Goal: Communication & Community: Participate in discussion

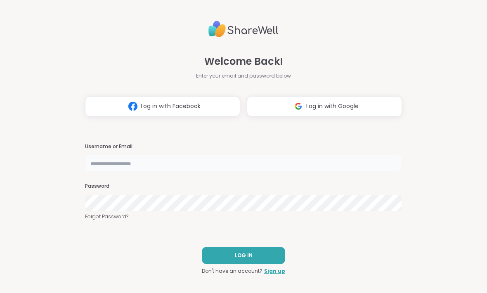
click at [204, 166] on input "text" at bounding box center [243, 163] width 317 height 17
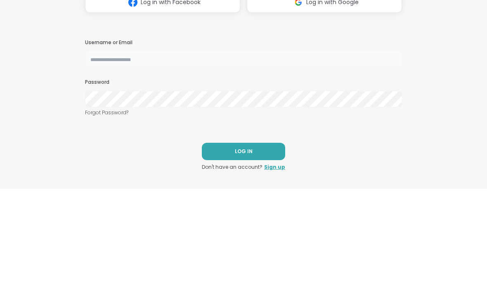
type input "**********"
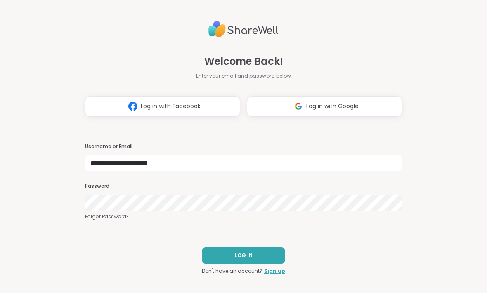
click at [273, 254] on button "LOG IN" at bounding box center [243, 255] width 83 height 17
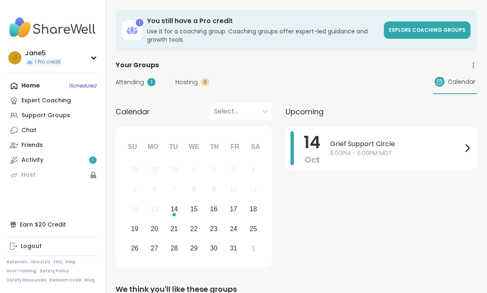
click at [467, 151] on icon at bounding box center [467, 148] width 3 height 7
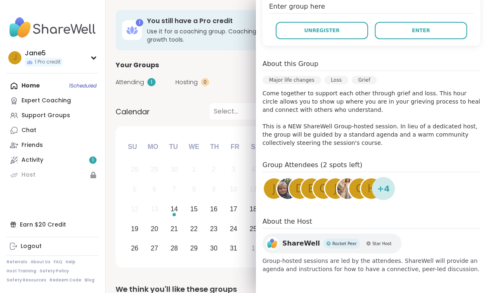
scroll to position [179, 0]
click at [392, 191] on div "+ 4" at bounding box center [383, 188] width 23 height 23
click at [370, 196] on span "h" at bounding box center [371, 189] width 8 height 16
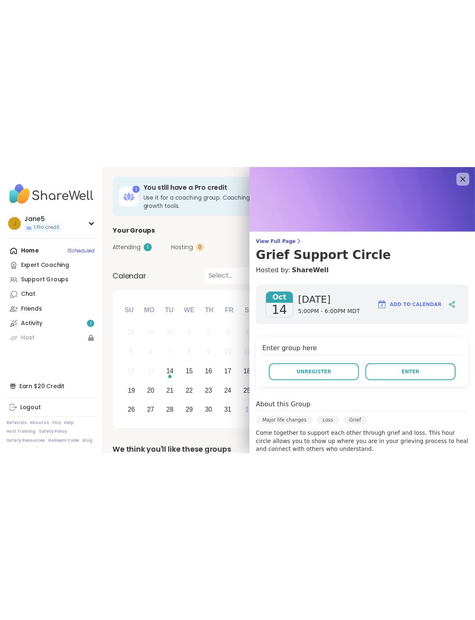
scroll to position [0, 0]
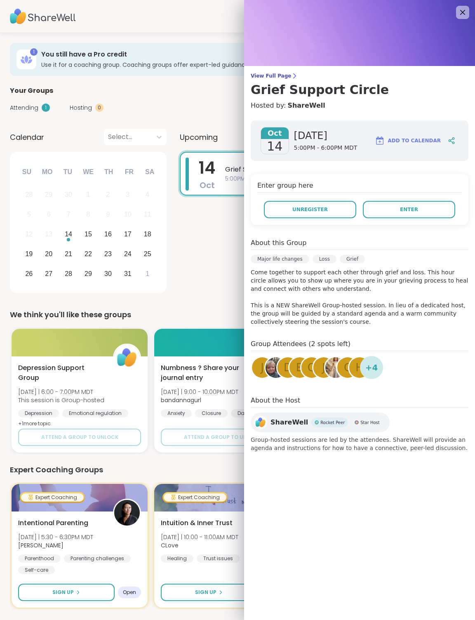
click at [437, 212] on button "Enter" at bounding box center [409, 209] width 92 height 17
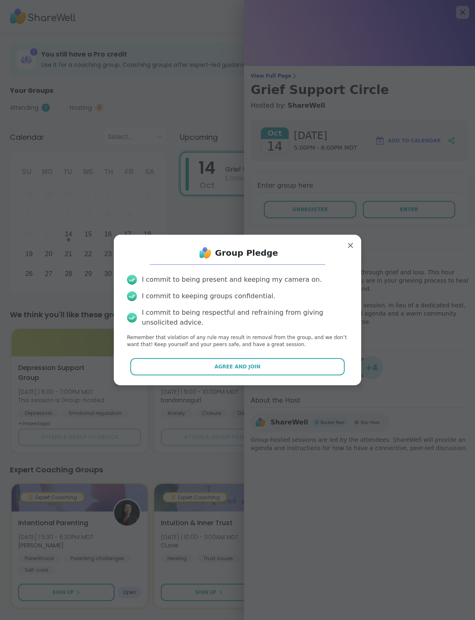
click at [312, 293] on button "Agree and Join" at bounding box center [237, 366] width 215 height 17
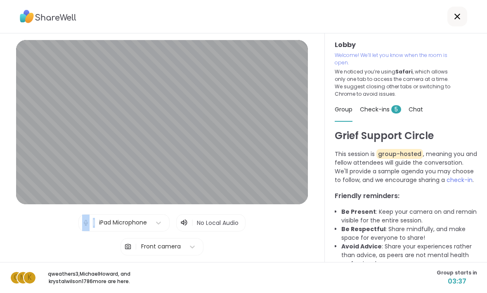
click at [291, 250] on div "Lobby | iPad Microphone | No Local Audio | Front camera Test speaker and microp…" at bounding box center [162, 159] width 292 height 239
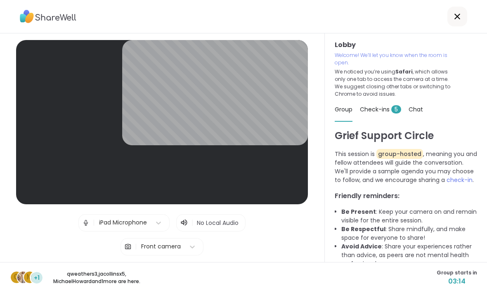
scroll to position [21, 0]
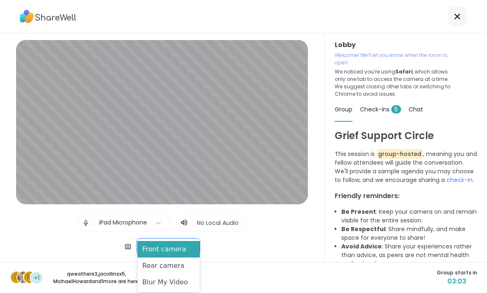
click at [189, 284] on div "Blur My Video" at bounding box center [168, 282] width 62 height 17
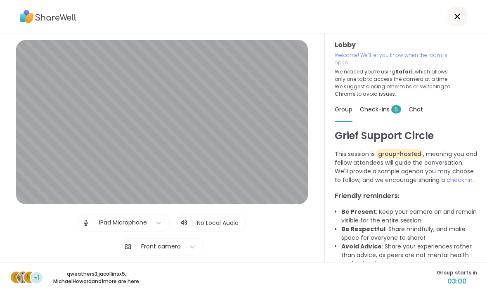
click at [195, 267] on span "Test speaker and microphone" at bounding box center [162, 270] width 86 height 7
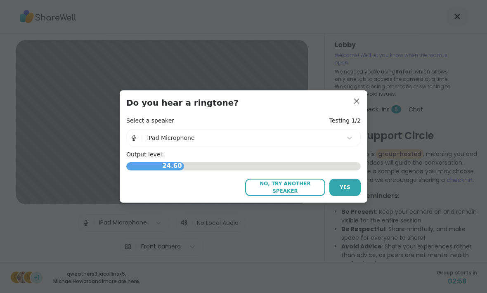
click at [344, 183] on button "Yes" at bounding box center [344, 187] width 31 height 17
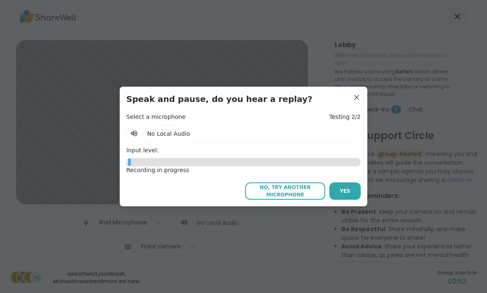
click at [350, 199] on button "Yes" at bounding box center [344, 190] width 31 height 17
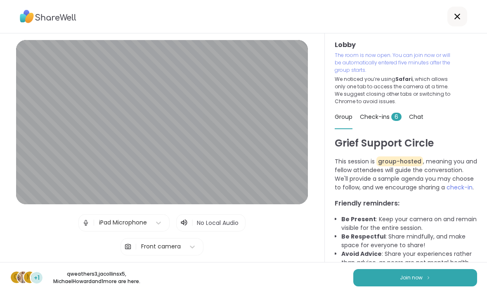
click at [410, 278] on span "Join now" at bounding box center [411, 277] width 23 height 7
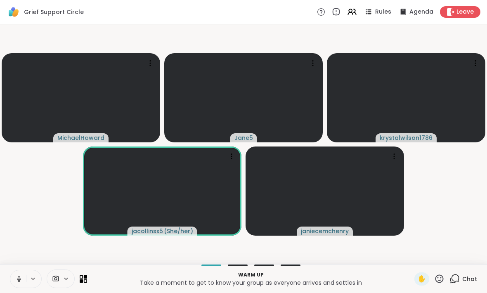
click at [67, 276] on icon at bounding box center [66, 278] width 7 height 7
click at [66, 279] on icon at bounding box center [65, 279] width 3 height 2
click at [87, 281] on icon at bounding box center [85, 280] width 3 height 3
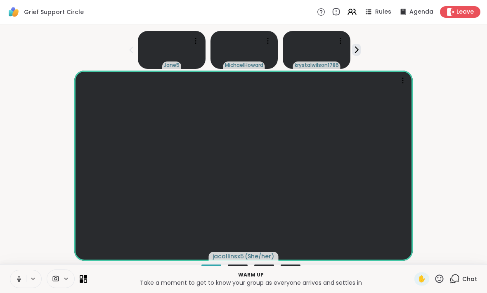
click at [87, 276] on icon at bounding box center [85, 276] width 3 height 3
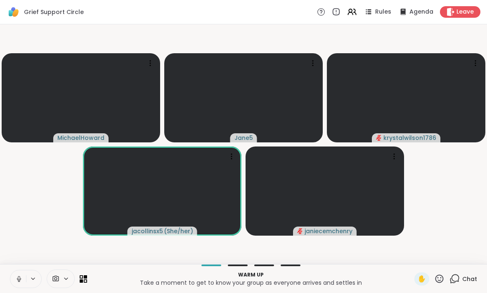
click at [19, 276] on icon at bounding box center [18, 278] width 7 height 7
click at [427, 11] on span "Agenda" at bounding box center [421, 12] width 24 height 8
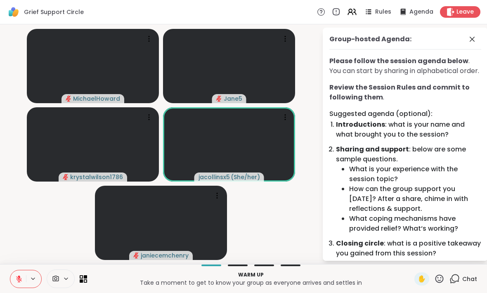
click at [473, 35] on icon at bounding box center [472, 39] width 10 height 10
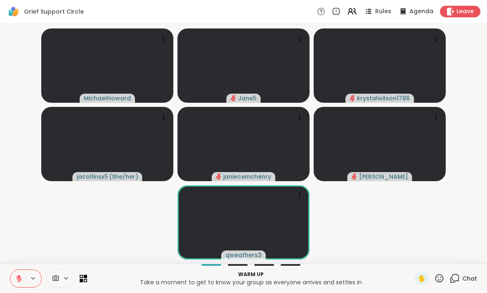
click at [15, 279] on button at bounding box center [18, 278] width 16 height 17
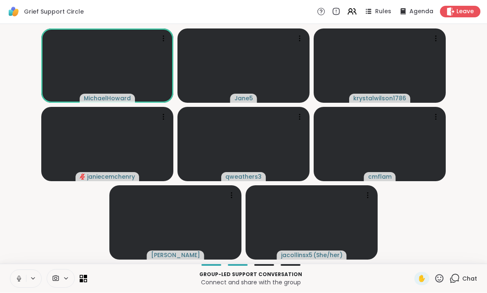
click at [17, 277] on icon at bounding box center [18, 278] width 7 height 7
click at [14, 278] on button at bounding box center [18, 278] width 16 height 17
click at [18, 273] on button at bounding box center [18, 278] width 16 height 17
click at [14, 276] on button at bounding box center [18, 278] width 16 height 17
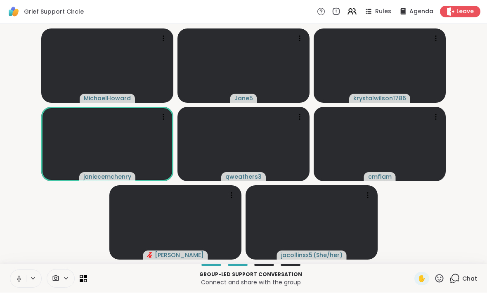
click at [19, 276] on icon at bounding box center [19, 278] width 2 height 4
click at [17, 276] on icon at bounding box center [19, 279] width 6 height 6
click at [18, 278] on icon at bounding box center [18, 278] width 7 height 7
click at [17, 278] on icon at bounding box center [18, 278] width 7 height 7
click at [18, 279] on icon at bounding box center [19, 279] width 4 height 2
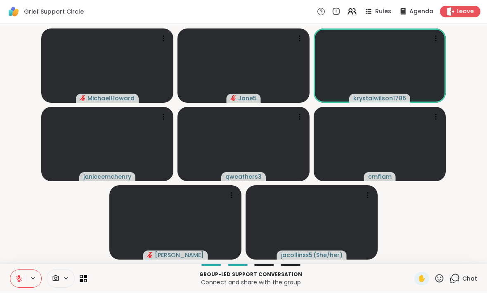
click at [14, 275] on button at bounding box center [18, 278] width 16 height 17
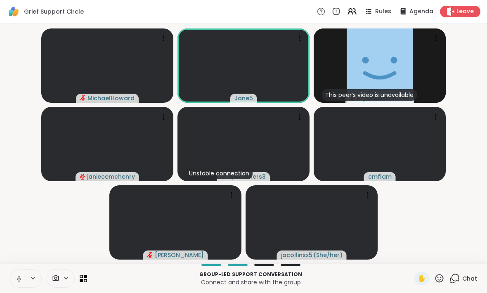
click at [2, 231] on div "MichaelHoward Jane5 This peer’s video is unavailable krystalwilson1786 janiecem…" at bounding box center [243, 144] width 487 height 240
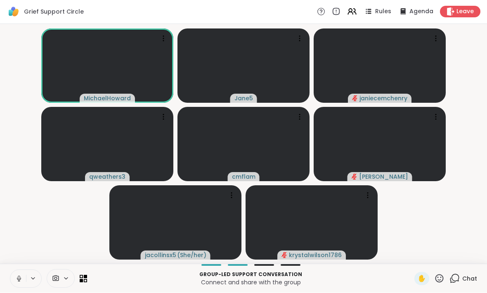
click at [26, 269] on div "Group-led support conversation Connect and share with the group ✋ Chat" at bounding box center [243, 278] width 487 height 29
click at [18, 276] on icon at bounding box center [19, 278] width 2 height 4
click at [466, 278] on span "Chat" at bounding box center [469, 279] width 15 height 8
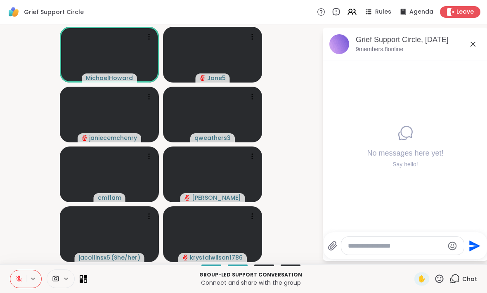
click at [477, 46] on icon at bounding box center [473, 44] width 10 height 10
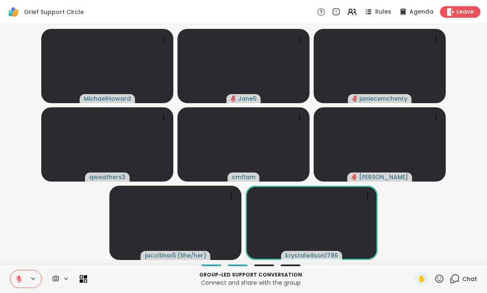
click at [12, 275] on button at bounding box center [18, 278] width 16 height 17
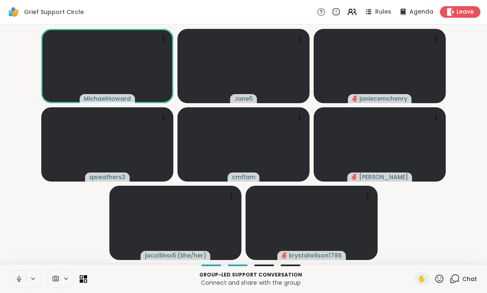
click at [16, 274] on button at bounding box center [18, 278] width 16 height 17
click at [20, 273] on button at bounding box center [18, 278] width 16 height 17
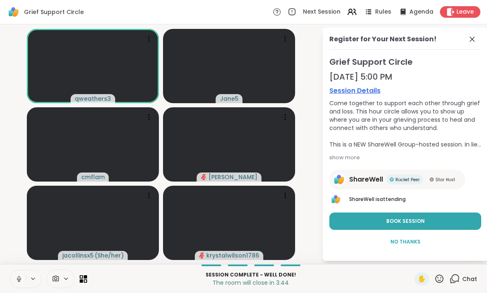
click at [467, 220] on button "Book Session" at bounding box center [405, 221] width 152 height 17
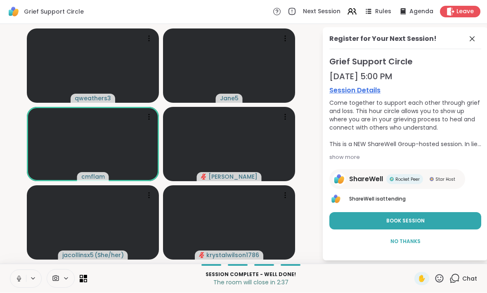
click at [469, 217] on button "Book Session" at bounding box center [405, 221] width 152 height 17
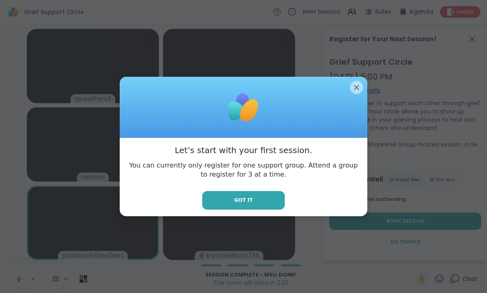
click at [269, 198] on button "Got it" at bounding box center [243, 200] width 83 height 19
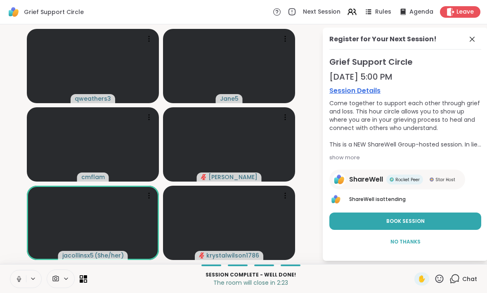
click at [463, 9] on span "Leave" at bounding box center [464, 12] width 17 height 8
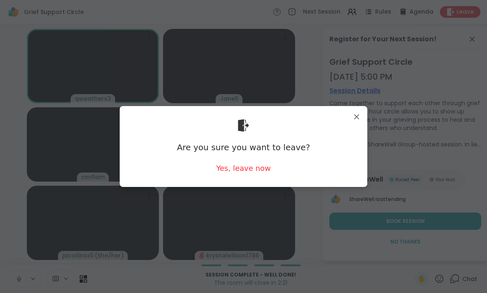
click at [255, 171] on div "Yes, leave now" at bounding box center [243, 168] width 54 height 10
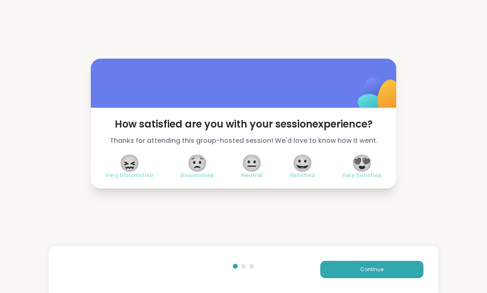
click at [304, 166] on span "😀" at bounding box center [302, 163] width 21 height 15
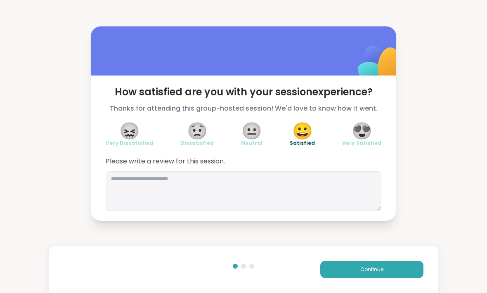
click at [414, 272] on button "Continue" at bounding box center [371, 269] width 103 height 17
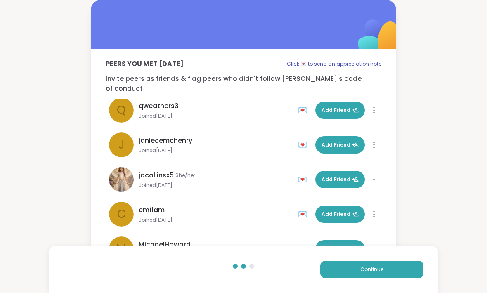
scroll to position [38, 0]
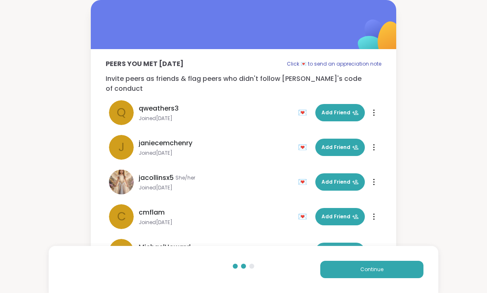
click at [304, 141] on div "💌" at bounding box center [304, 147] width 12 height 13
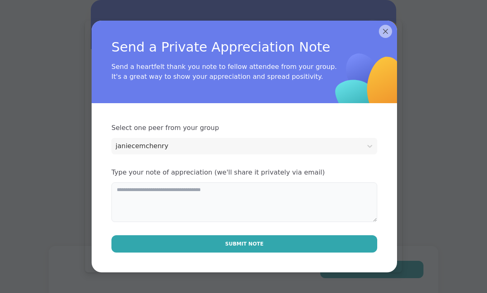
click at [317, 196] on textarea at bounding box center [244, 202] width 266 height 40
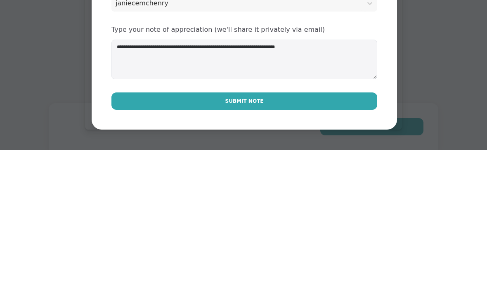
scroll to position [7, 0]
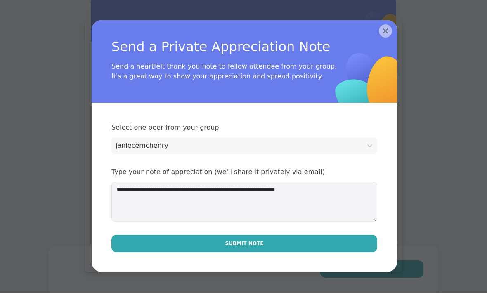
click at [113, 180] on div "**********" at bounding box center [244, 195] width 266 height 54
click at [113, 186] on textarea "**********" at bounding box center [244, 202] width 266 height 40
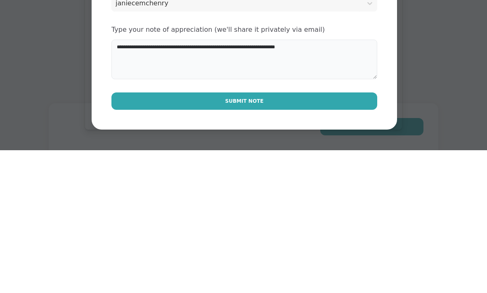
click at [358, 182] on textarea "**********" at bounding box center [244, 202] width 266 height 40
click at [272, 182] on textarea "**********" at bounding box center [244, 202] width 266 height 40
click at [268, 182] on textarea "**********" at bounding box center [244, 202] width 266 height 40
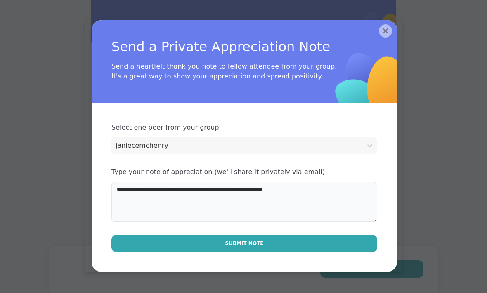
click at [322, 184] on textarea "**********" at bounding box center [244, 202] width 266 height 40
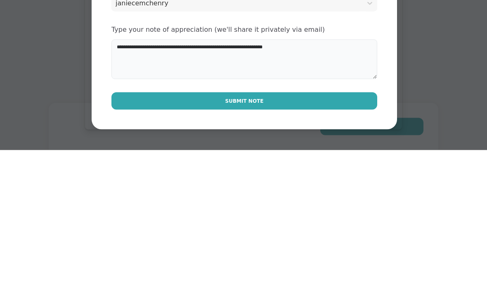
click at [320, 182] on textarea "**********" at bounding box center [244, 202] width 266 height 40
type textarea "*"
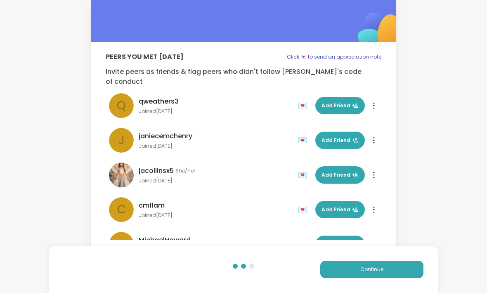
click at [352, 137] on span "Add Friend" at bounding box center [339, 140] width 37 height 7
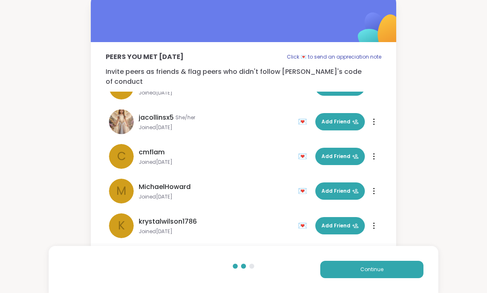
scroll to position [92, 0]
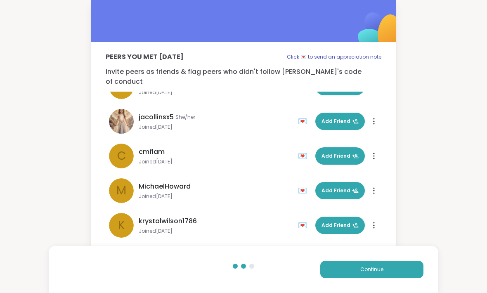
click at [345, 187] on span "Add Friend" at bounding box center [339, 190] width 37 height 7
click at [385, 267] on button "Continue" at bounding box center [371, 269] width 103 height 17
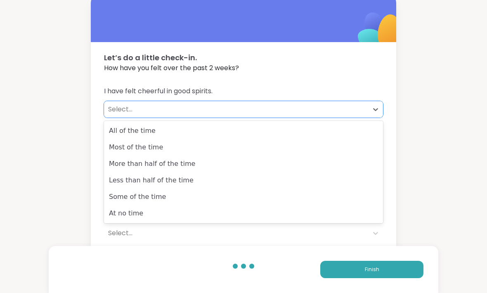
click at [116, 212] on div "At no time" at bounding box center [243, 213] width 279 height 17
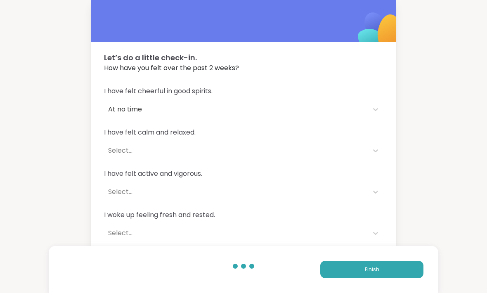
click at [111, 127] on div "I have felt cheerful in good spirits. At no time I have felt calm and relaxed. …" at bounding box center [243, 184] width 305 height 216
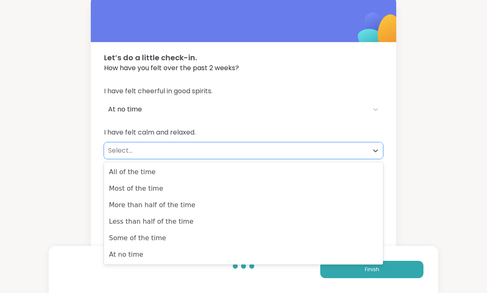
click at [116, 251] on div "At no time" at bounding box center [243, 254] width 279 height 17
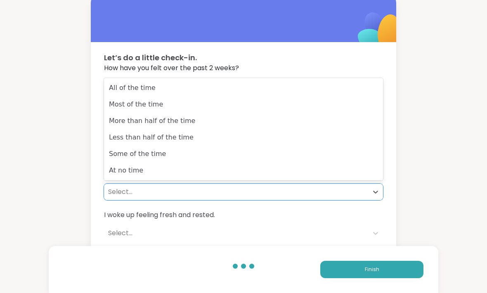
click at [115, 154] on div "Some of the time" at bounding box center [243, 154] width 279 height 17
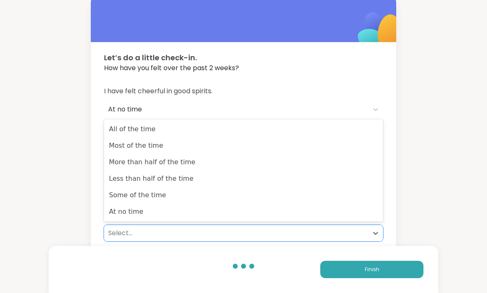
click at [120, 213] on div "At no time" at bounding box center [243, 211] width 279 height 17
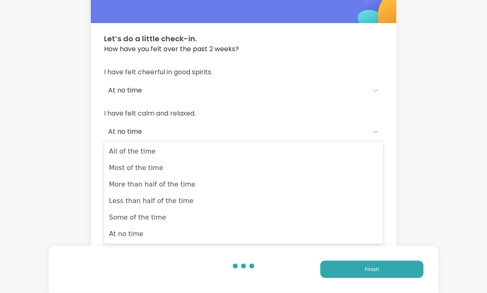
scroll to position [26, 0]
click at [118, 219] on div "Some of the time" at bounding box center [243, 217] width 279 height 17
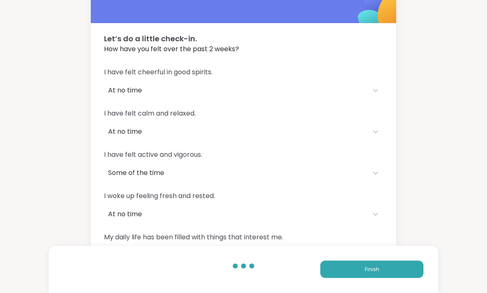
click at [376, 278] on button "Finish" at bounding box center [371, 269] width 103 height 17
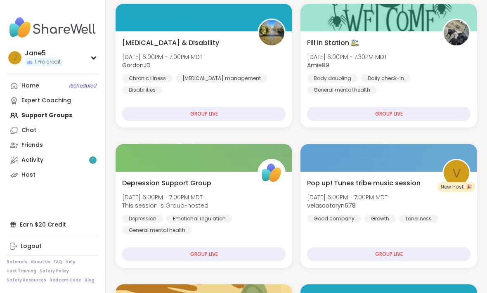
scroll to position [427, 0]
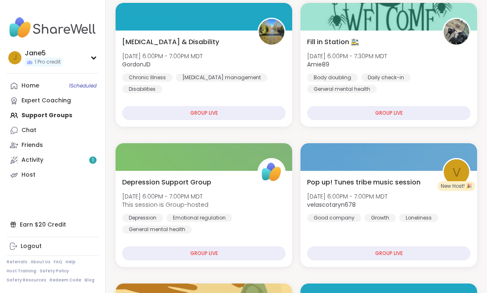
click at [135, 252] on div "GROUP LIVE" at bounding box center [203, 253] width 163 height 14
click at [149, 251] on div "GROUP LIVE" at bounding box center [203, 253] width 163 height 14
click at [207, 257] on div "GROUP LIVE" at bounding box center [203, 253] width 163 height 14
click at [223, 199] on div "Depression Support Group Tue, Oct 14 | 6:00PM - 7:00PM MDT This session is Grou…" at bounding box center [203, 205] width 163 height 56
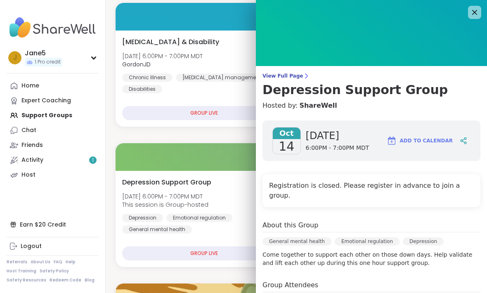
scroll to position [0, 0]
click at [482, 11] on img at bounding box center [371, 33] width 231 height 66
click at [472, 14] on icon at bounding box center [475, 12] width 10 height 10
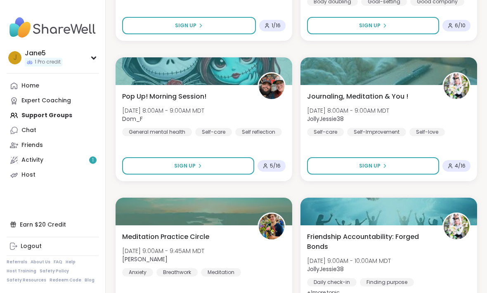
scroll to position [1842, 0]
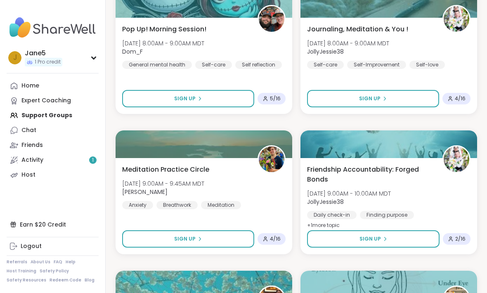
click at [28, 83] on div "Home" at bounding box center [30, 86] width 18 height 8
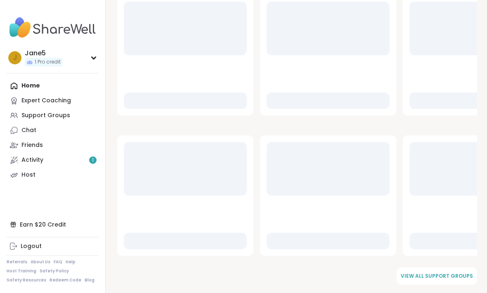
scroll to position [0, 0]
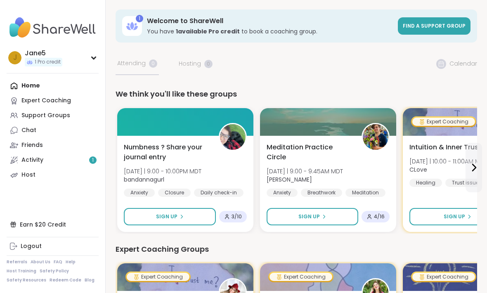
click at [456, 27] on span "Find a support group" at bounding box center [434, 25] width 63 height 7
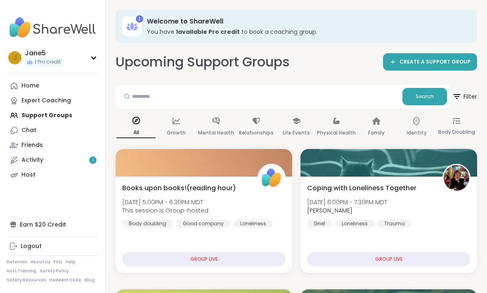
click at [431, 96] on span "Search" at bounding box center [425, 96] width 18 height 7
click at [347, 97] on input "text" at bounding box center [259, 96] width 280 height 17
type input "*****"
click at [425, 98] on span "Search" at bounding box center [425, 96] width 18 height 7
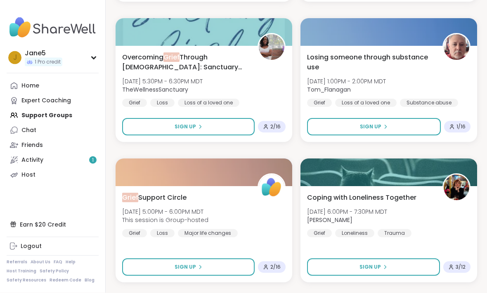
scroll to position [991, 0]
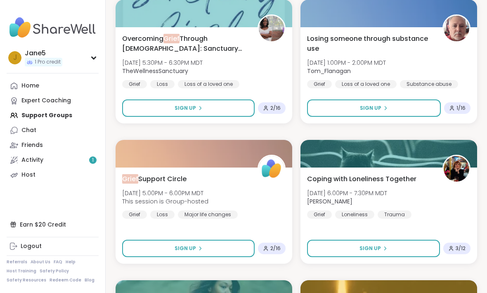
click at [162, 245] on button "Sign Up" at bounding box center [188, 248] width 132 height 17
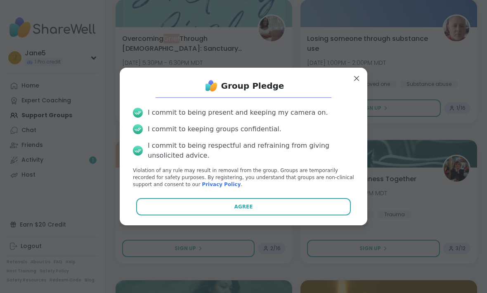
click at [154, 215] on button "Agree" at bounding box center [243, 206] width 215 height 17
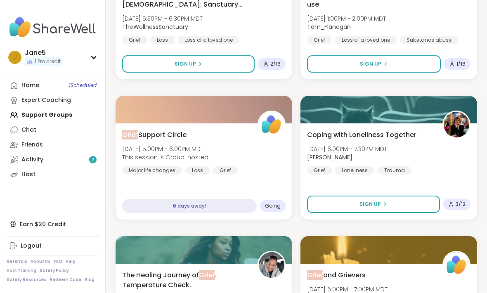
scroll to position [1035, 0]
click at [32, 139] on link "Friends" at bounding box center [53, 145] width 92 height 15
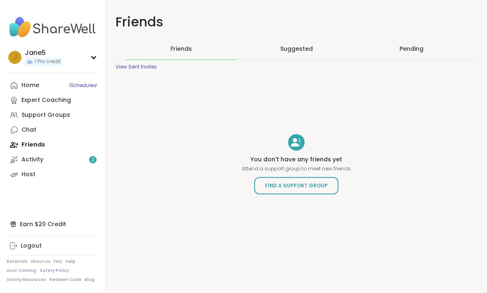
click at [423, 53] on div "Pending" at bounding box center [411, 48] width 112 height 21
click at [24, 171] on div "Host" at bounding box center [28, 175] width 14 height 8
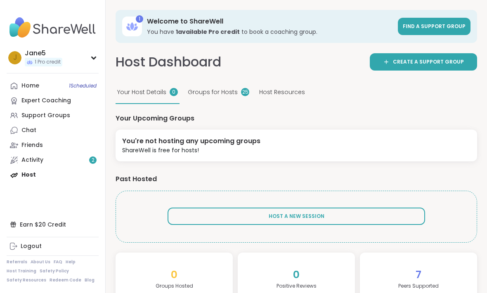
click at [30, 157] on div "Activity 2" at bounding box center [32, 160] width 22 height 8
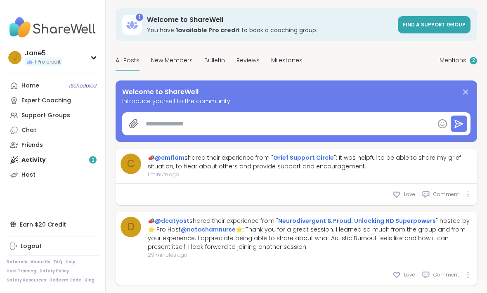
scroll to position [32, 0]
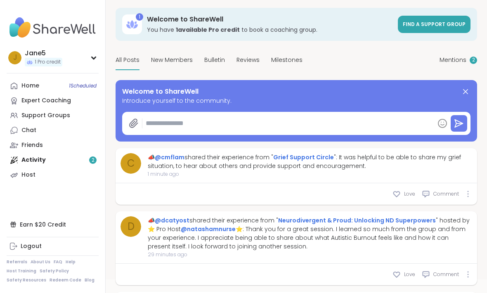
click at [398, 191] on icon at bounding box center [397, 193] width 6 height 5
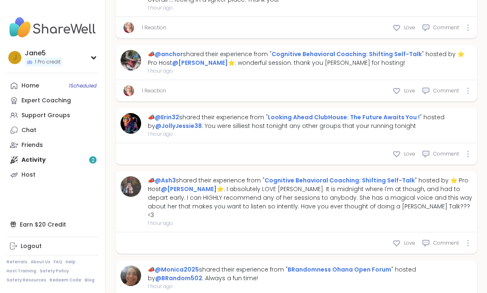
scroll to position [817, 0]
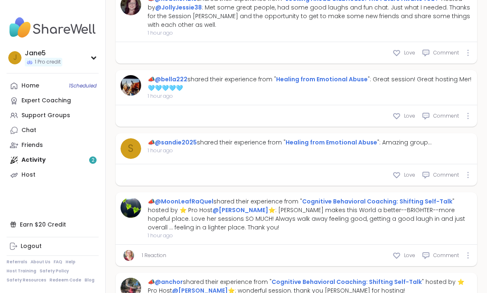
type textarea "*"
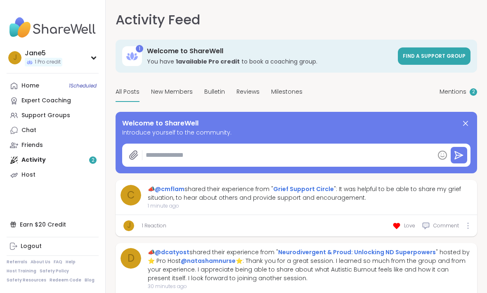
scroll to position [21, 0]
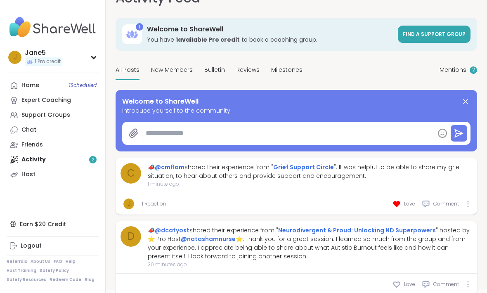
click at [309, 165] on link "Grief Support Circle" at bounding box center [303, 167] width 61 height 8
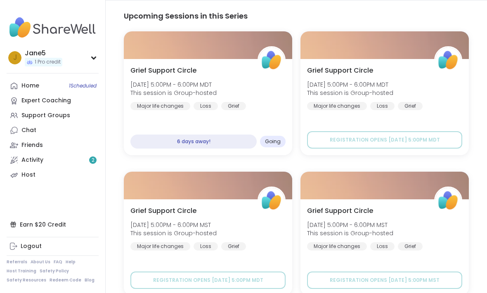
scroll to position [272, 0]
